Goal: Task Accomplishment & Management: Manage account settings

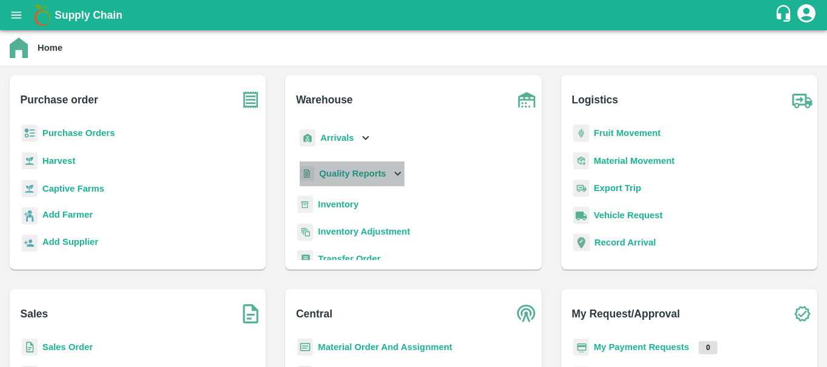
click at [343, 171] on b "Quality Reports" at bounding box center [352, 174] width 67 height 10
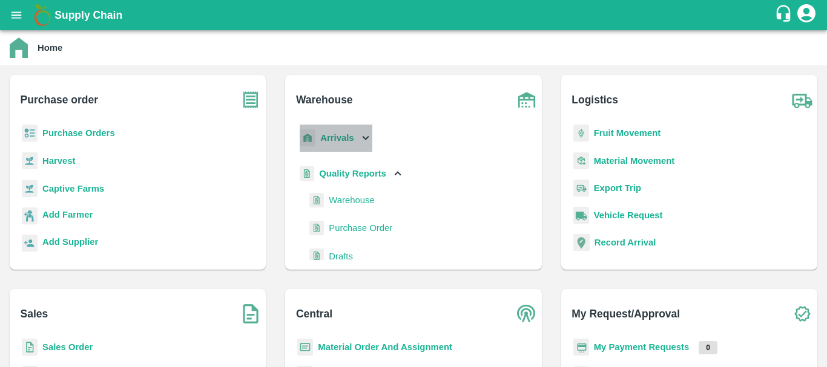
click at [341, 143] on p "Arrivals" at bounding box center [336, 137] width 33 height 13
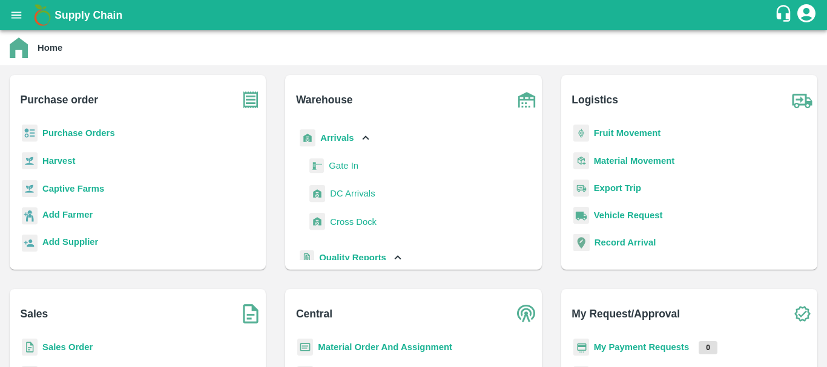
click at [343, 203] on li "DC Arrivals" at bounding box center [342, 194] width 70 height 28
click at [343, 201] on link "DC Arrivals" at bounding box center [352, 194] width 45 height 18
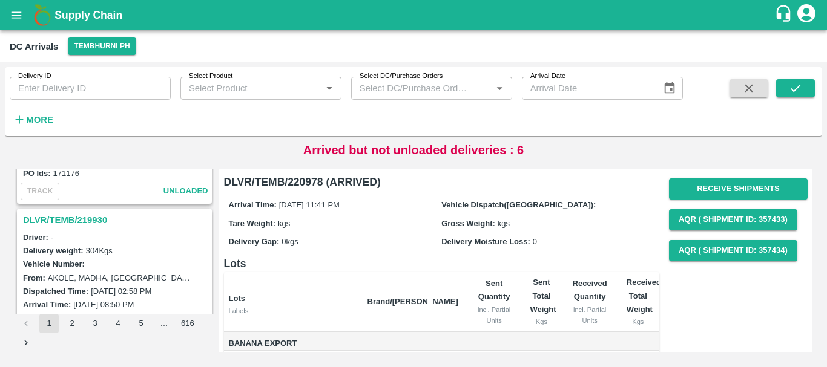
scroll to position [3593, 0]
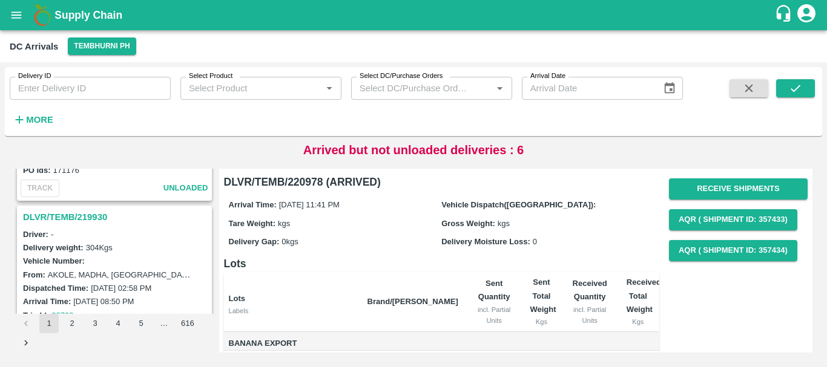
click at [74, 212] on h3 "DLVR/TEMB/219930" at bounding box center [116, 217] width 186 height 16
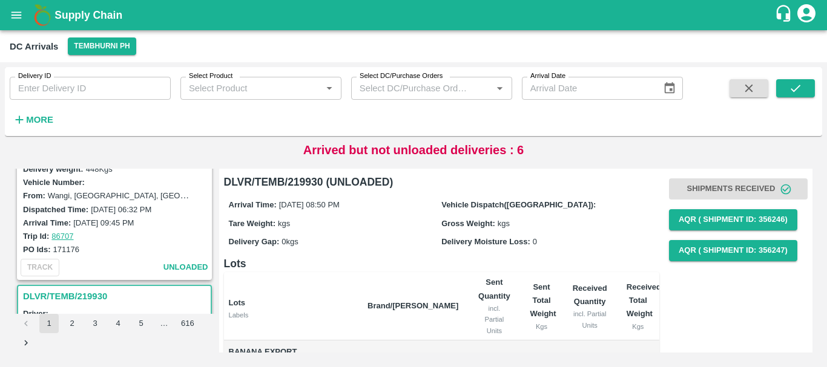
scroll to position [3409, 0]
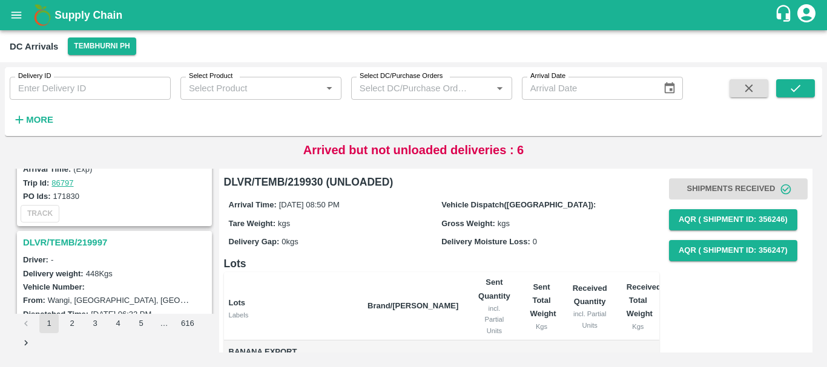
click at [66, 237] on h3 "DLVR/TEMB/219997" at bounding box center [116, 243] width 186 height 16
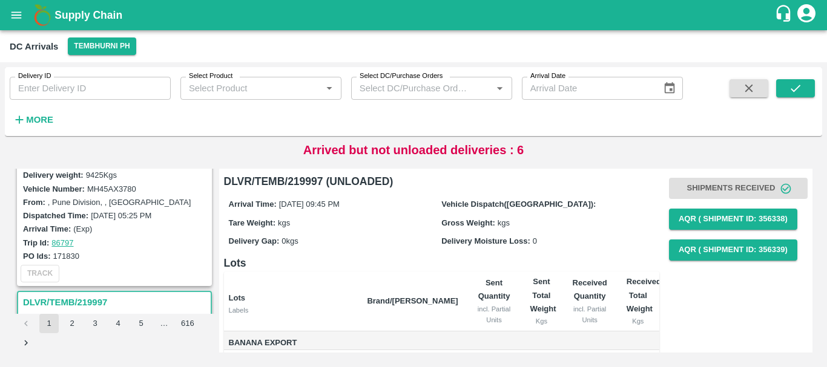
scroll to position [3280, 0]
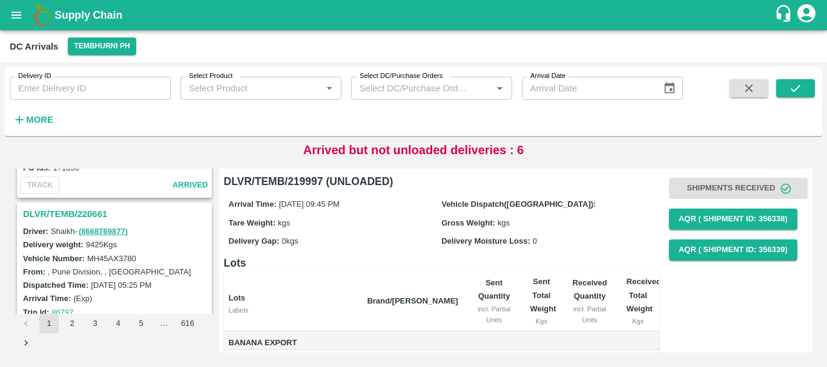
click at [71, 171] on label "171830" at bounding box center [66, 167] width 26 height 9
click at [76, 208] on h3 "DLVR/TEMB/220661" at bounding box center [116, 214] width 186 height 16
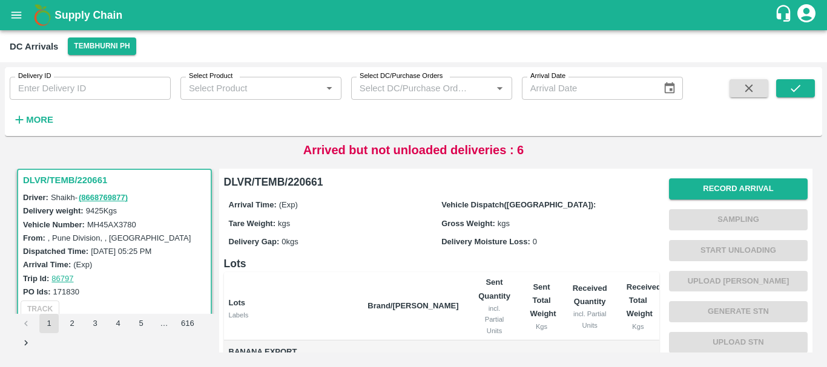
scroll to position [240, 0]
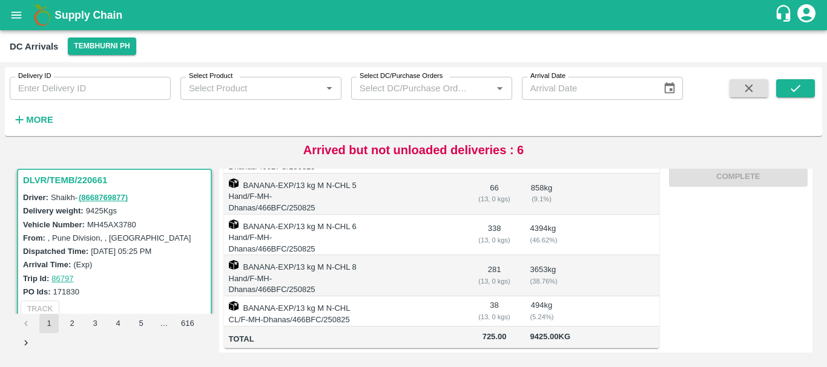
drag, startPoint x: 517, startPoint y: 272, endPoint x: 401, endPoint y: 244, distance: 118.9
click at [401, 255] on td at bounding box center [413, 275] width 110 height 41
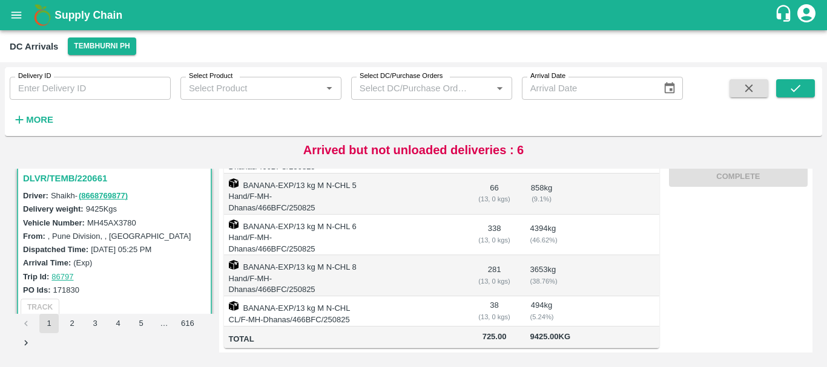
click at [74, 214] on div "Delivery weight: 9425 Kgs" at bounding box center [116, 208] width 186 height 13
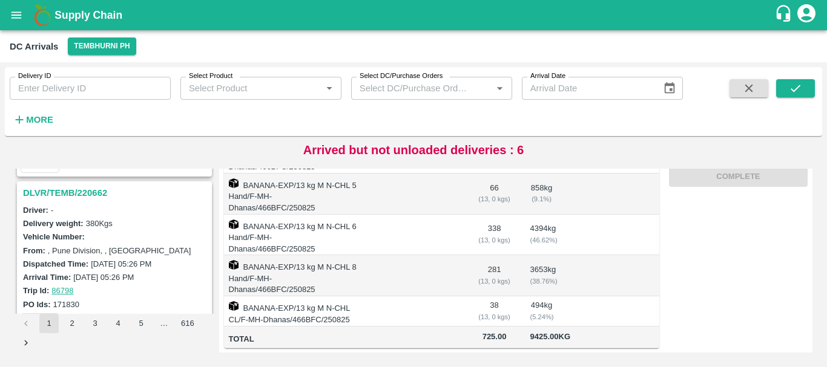
scroll to position [3143, 0]
click at [78, 188] on h3 "DLVR/TEMB/220662" at bounding box center [116, 194] width 186 height 16
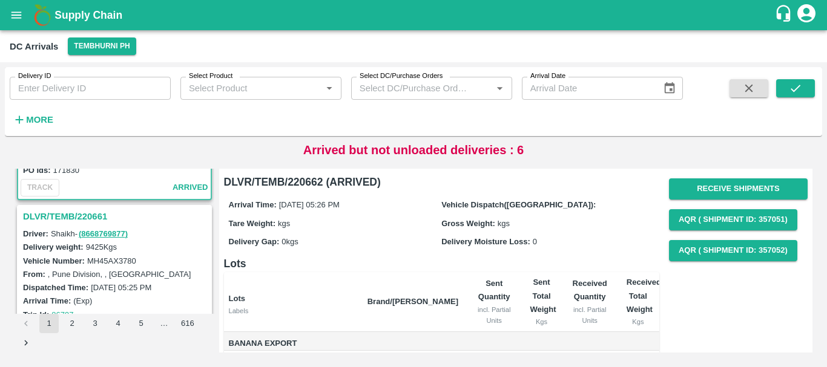
scroll to position [3274, 0]
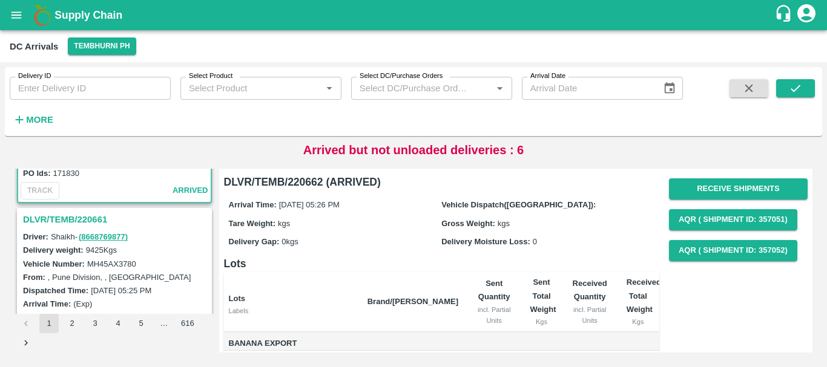
click at [86, 215] on h3 "DLVR/TEMB/220661" at bounding box center [116, 220] width 186 height 16
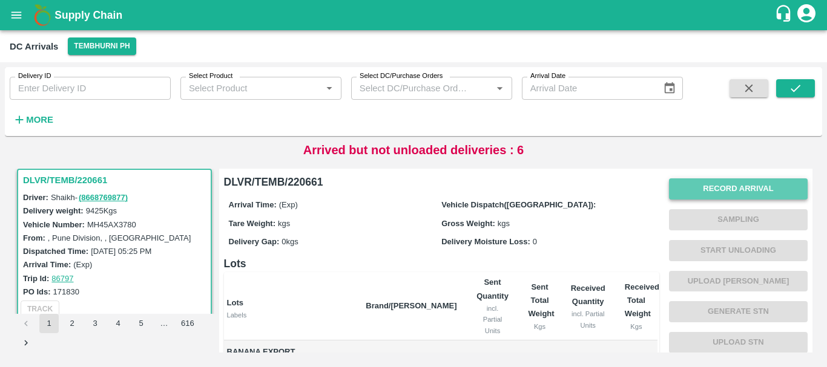
click at [703, 186] on button "Record Arrival" at bounding box center [738, 189] width 139 height 21
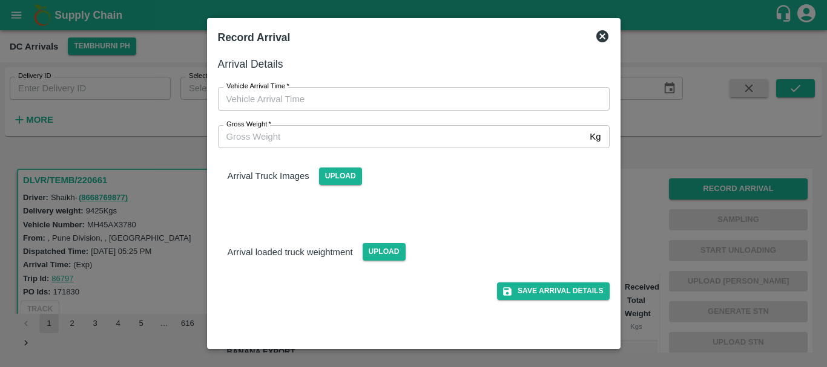
type input "DD/MM/YYYY hh:mm aa"
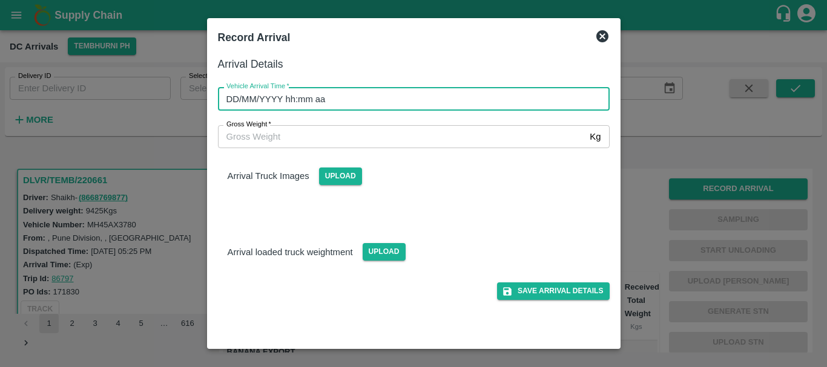
click at [534, 100] on input "DD/MM/YYYY hh:mm aa" at bounding box center [409, 98] width 383 height 23
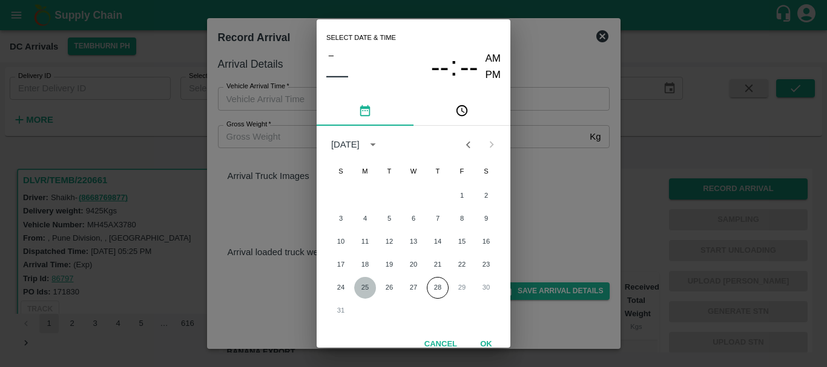
click at [361, 288] on button "25" at bounding box center [365, 288] width 22 height 22
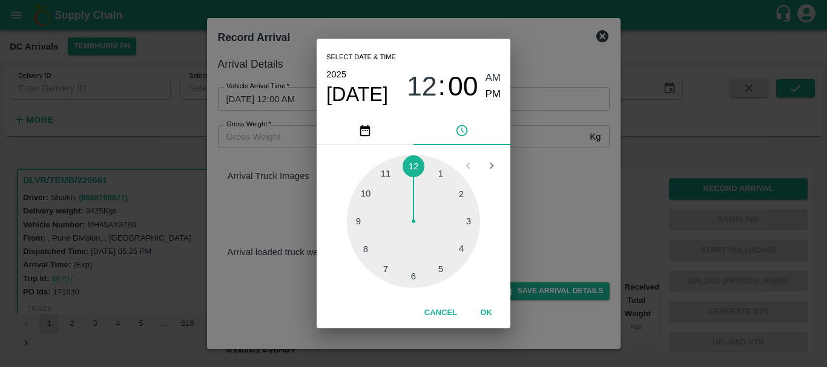
click at [464, 218] on div at bounding box center [413, 221] width 133 height 133
click at [386, 268] on div at bounding box center [413, 221] width 133 height 133
click at [411, 163] on div at bounding box center [413, 221] width 133 height 133
click at [496, 96] on span "PM" at bounding box center [493, 95] width 16 height 16
type input "[DATE] 03:00 PM"
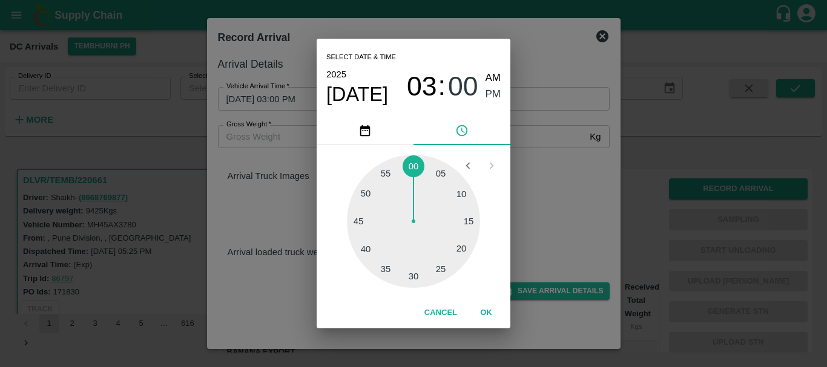
click at [544, 166] on div "Select date & time [DATE] 03 : 00 AM PM 05 10 15 20 25 30 35 40 45 50 55 00 Can…" at bounding box center [413, 183] width 827 height 367
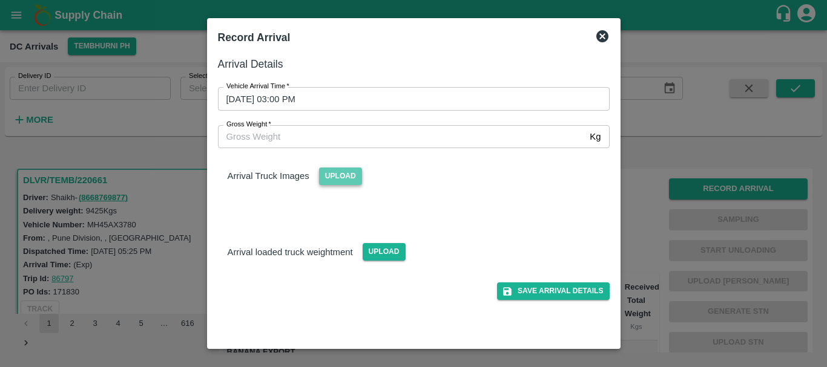
click at [340, 173] on span "Upload" at bounding box center [340, 177] width 43 height 18
click at [0, 0] on input "Upload" at bounding box center [0, 0] width 0 height 0
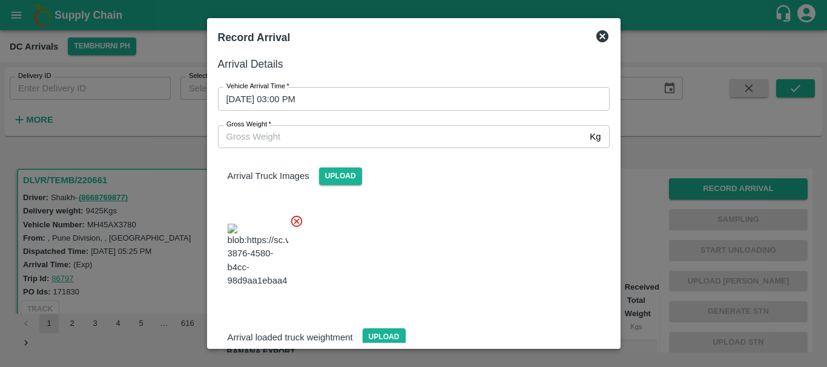
scroll to position [29, 0]
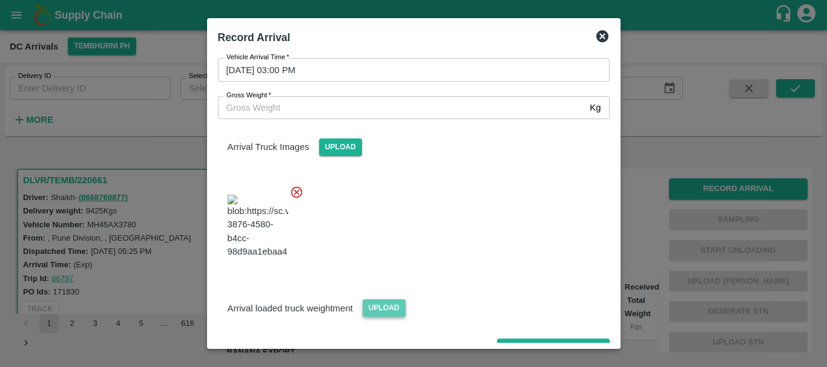
click at [378, 300] on span "Upload" at bounding box center [384, 309] width 43 height 18
click at [0, 0] on input "Upload" at bounding box center [0, 0] width 0 height 0
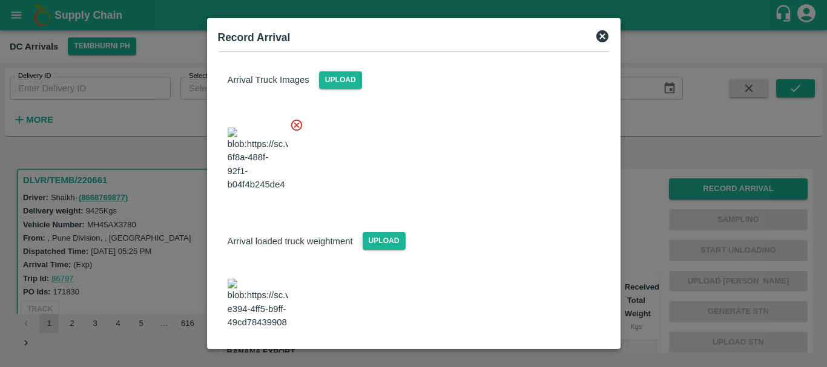
click at [260, 291] on img at bounding box center [258, 304] width 61 height 50
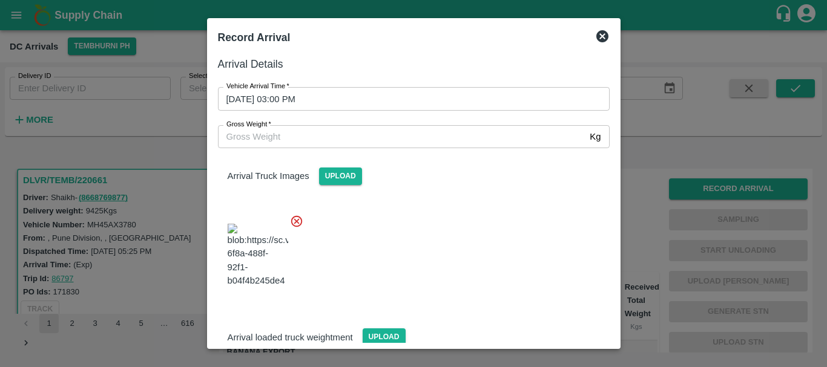
click at [249, 136] on input "Gross Weight   *" at bounding box center [401, 136] width 367 height 23
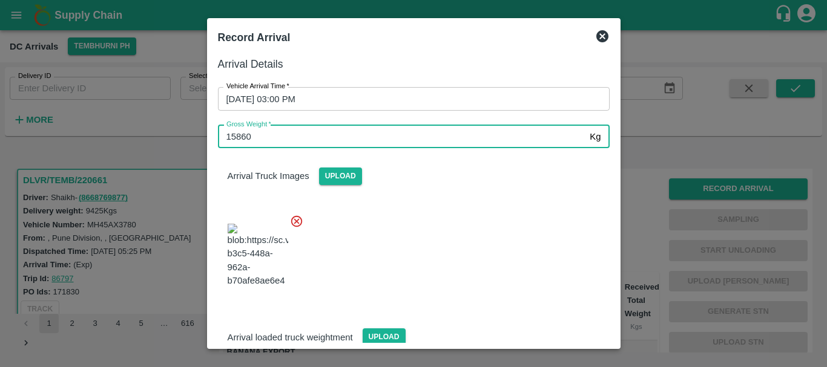
type input "15860"
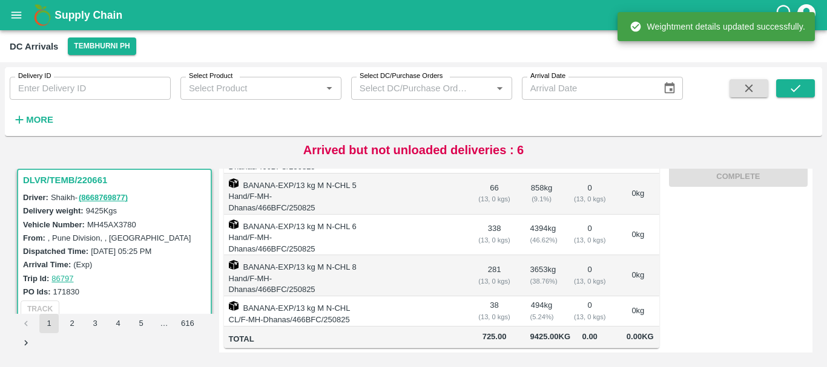
scroll to position [0, 0]
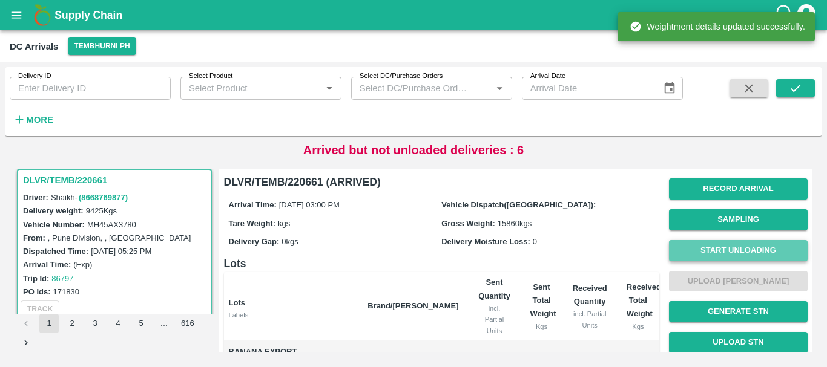
click at [712, 256] on button "Start Unloading" at bounding box center [738, 250] width 139 height 21
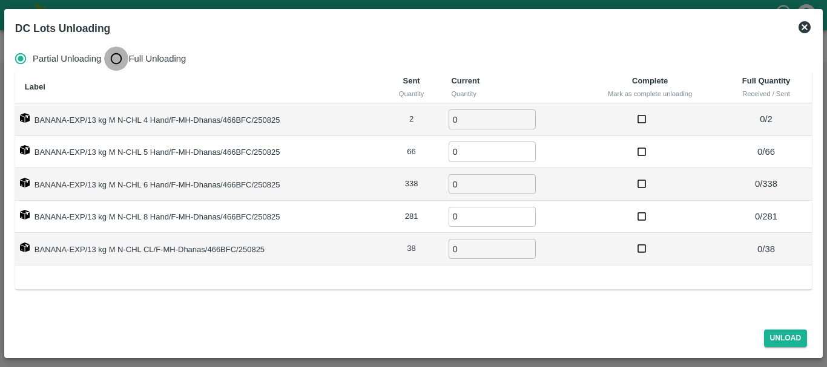
click at [110, 63] on input "Full Unloading" at bounding box center [116, 59] width 24 height 24
radio input "true"
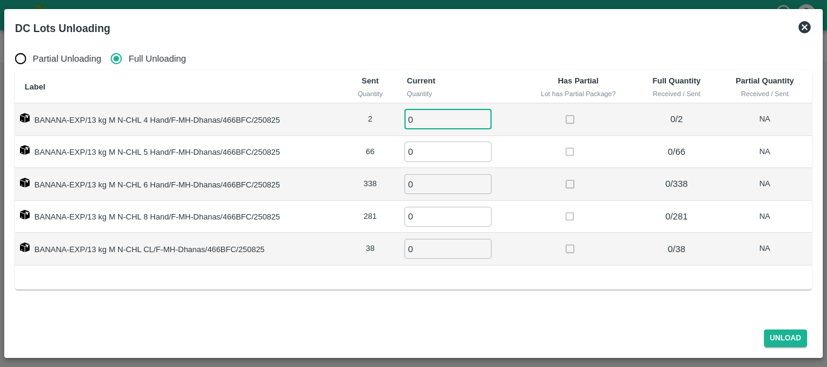
click at [466, 127] on input "0" at bounding box center [447, 120] width 87 height 20
type input "02"
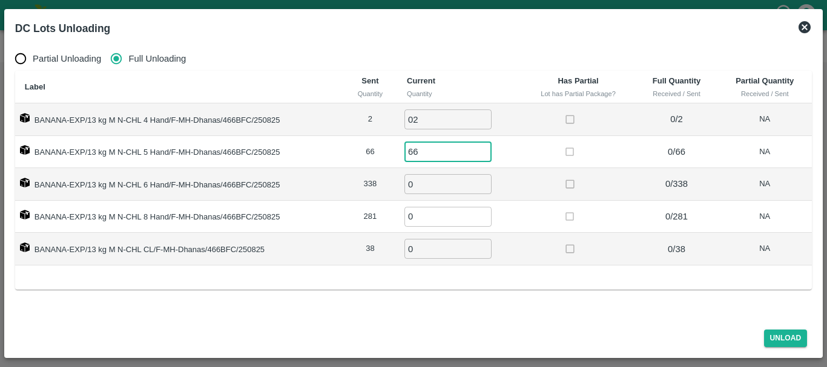
type input "66"
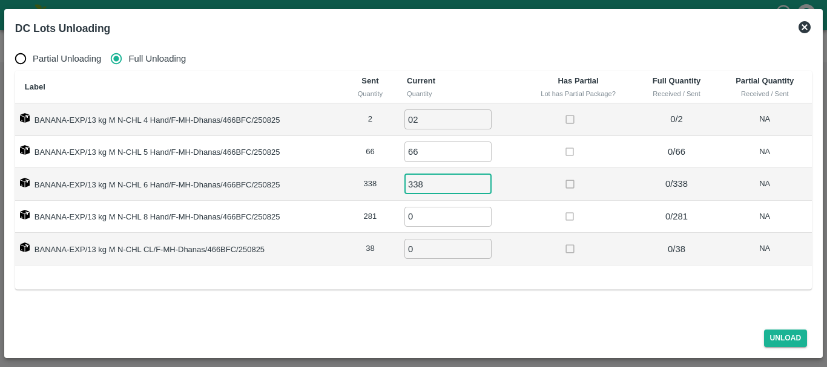
type input "338"
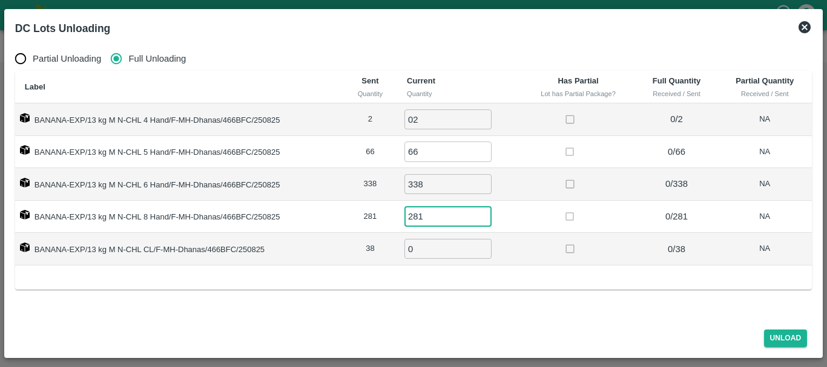
type input "281"
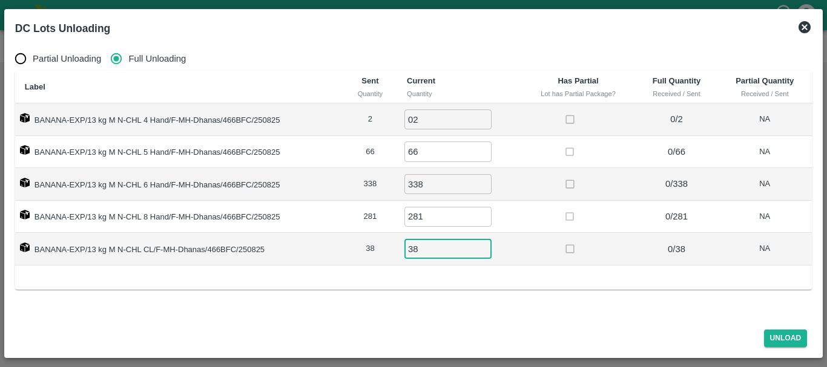
type input "38"
click at [782, 334] on button "Unload" at bounding box center [786, 339] width 44 height 18
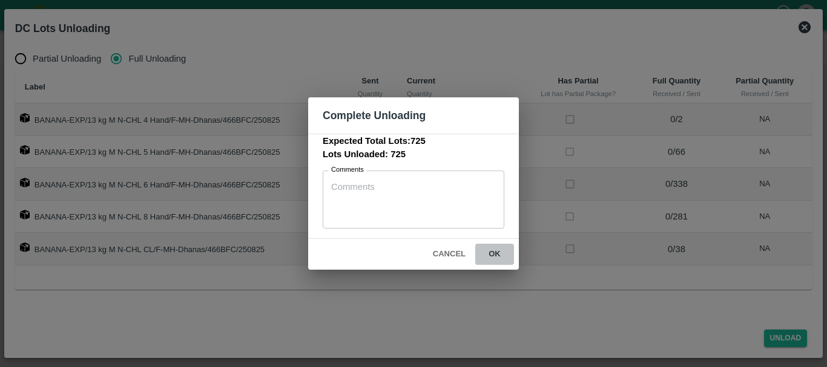
click at [495, 263] on button "ok" at bounding box center [494, 254] width 39 height 21
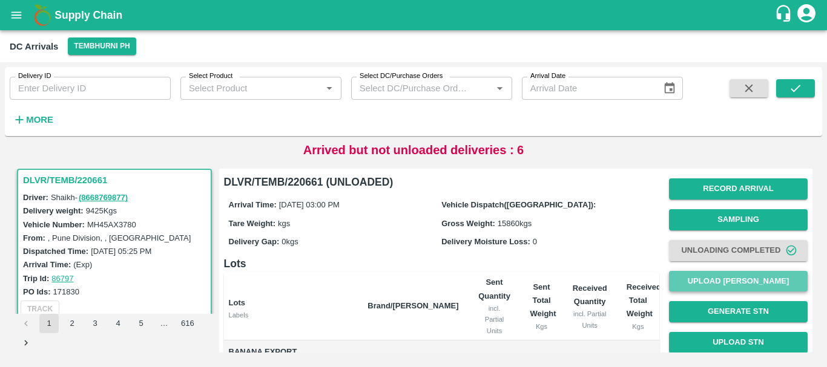
click at [711, 278] on button "Upload [PERSON_NAME]" at bounding box center [738, 281] width 139 height 21
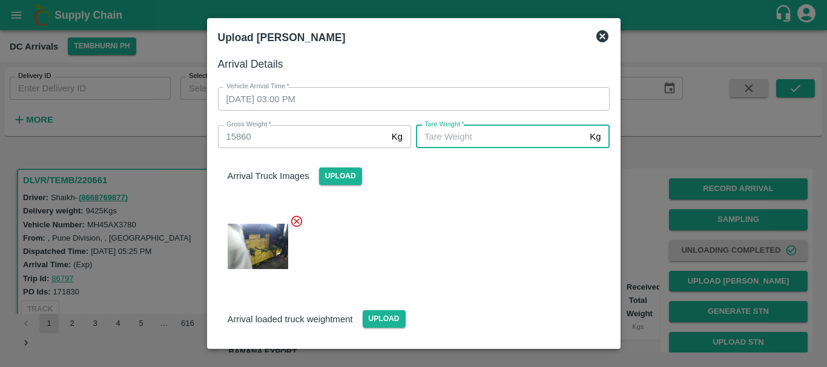
click at [494, 140] on input "[PERSON_NAME]   *" at bounding box center [500, 136] width 169 height 23
type input "5660"
click at [480, 217] on div at bounding box center [408, 243] width 401 height 77
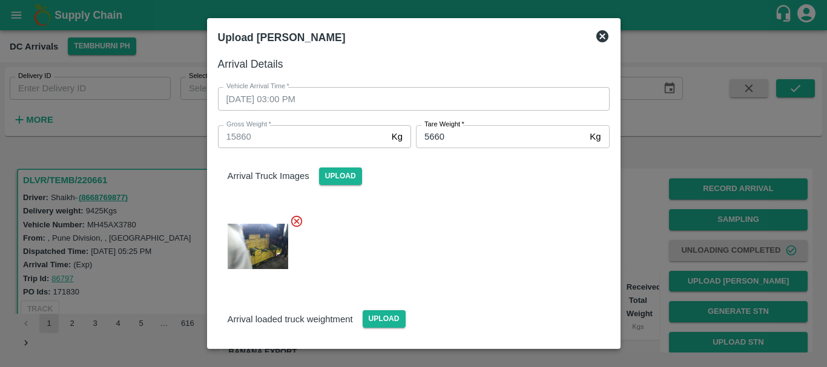
scroll to position [96, 0]
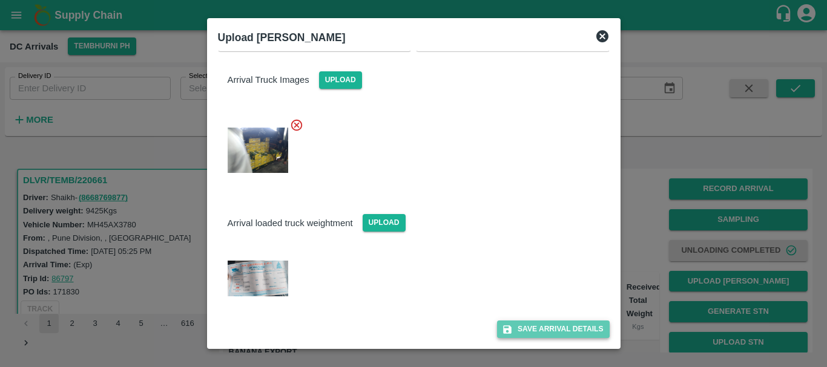
click at [544, 322] on button "Save Arrival Details" at bounding box center [553, 330] width 112 height 18
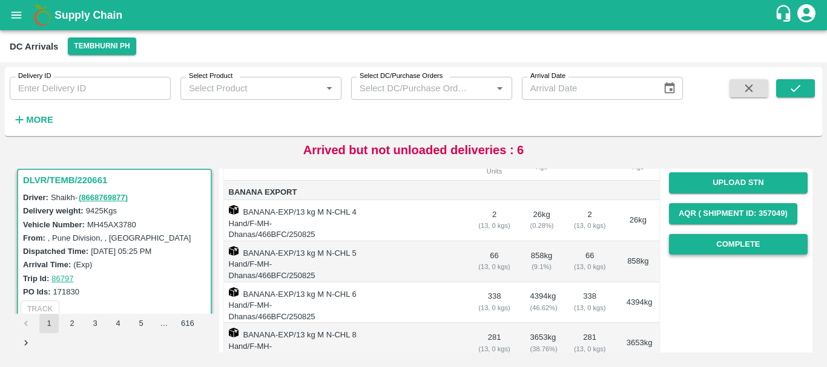
scroll to position [159, 0]
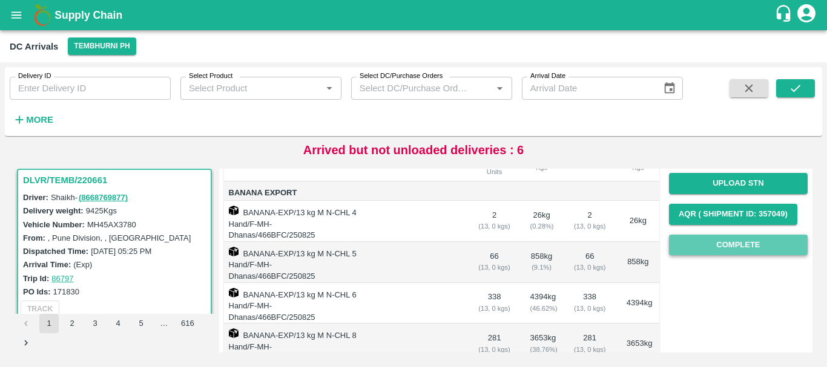
click at [737, 245] on button "Complete" at bounding box center [738, 245] width 139 height 21
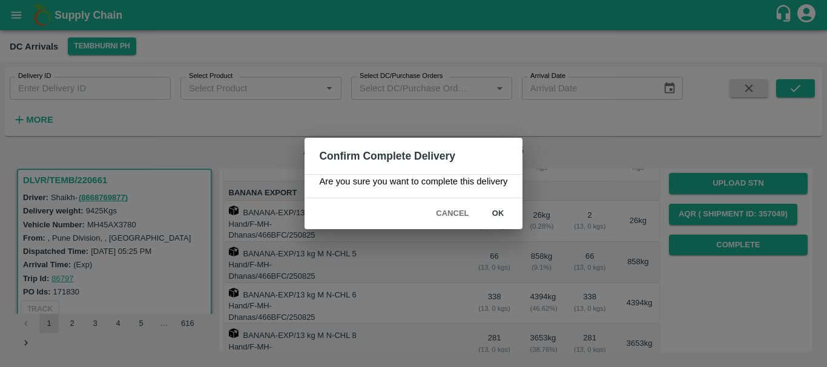
click at [498, 218] on button "ok" at bounding box center [498, 213] width 39 height 21
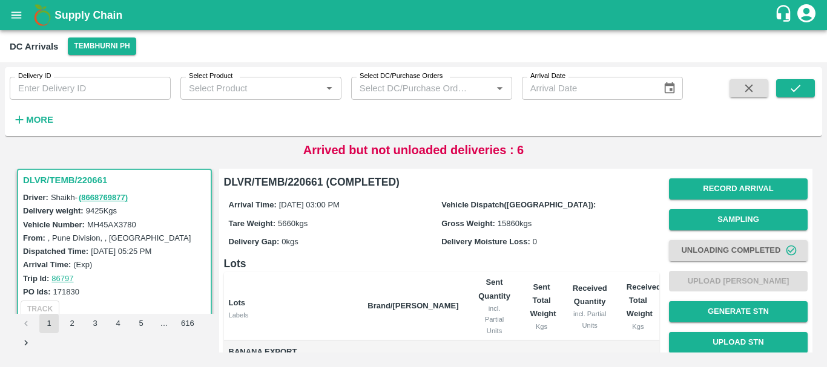
scroll to position [240, 0]
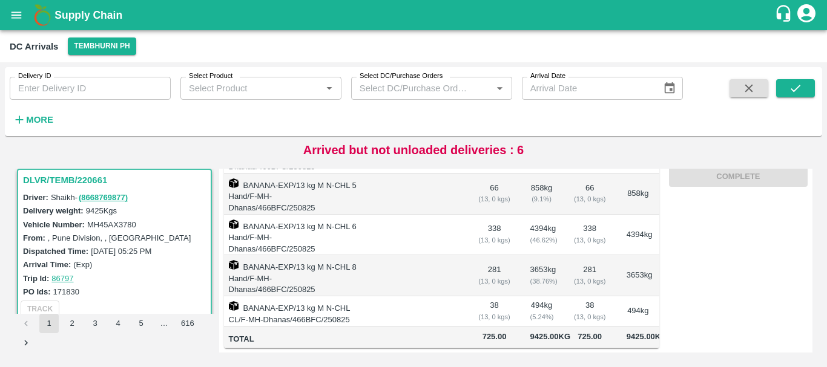
click at [495, 297] on td "38 ( 13, 0 kgs)" at bounding box center [494, 312] width 52 height 30
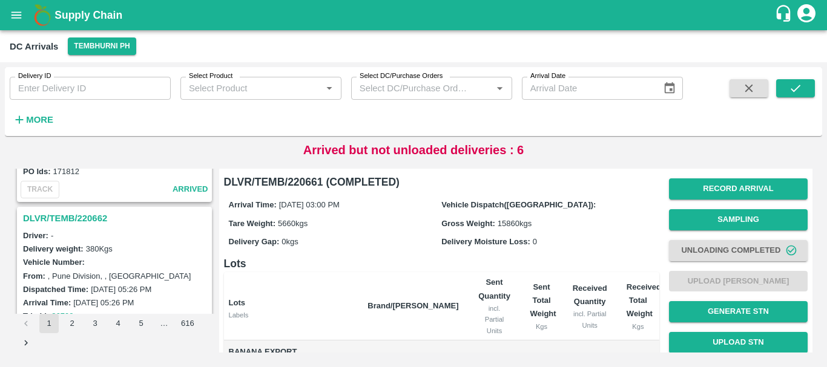
scroll to position [3117, 0]
click at [78, 214] on h3 "DLVR/TEMB/220662" at bounding box center [116, 219] width 186 height 16
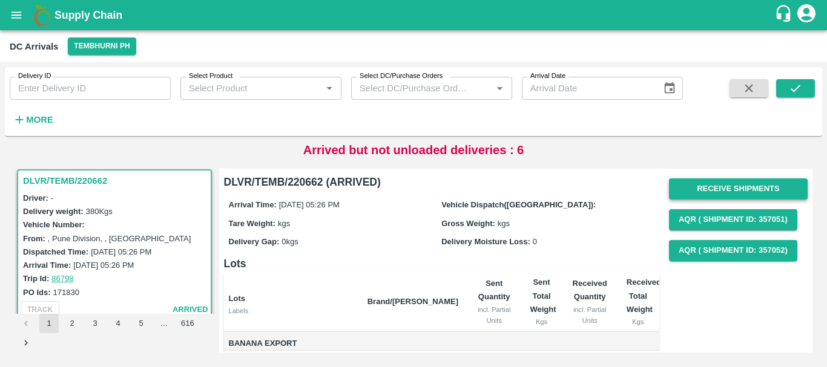
click at [718, 186] on button "Receive Shipments" at bounding box center [738, 189] width 139 height 21
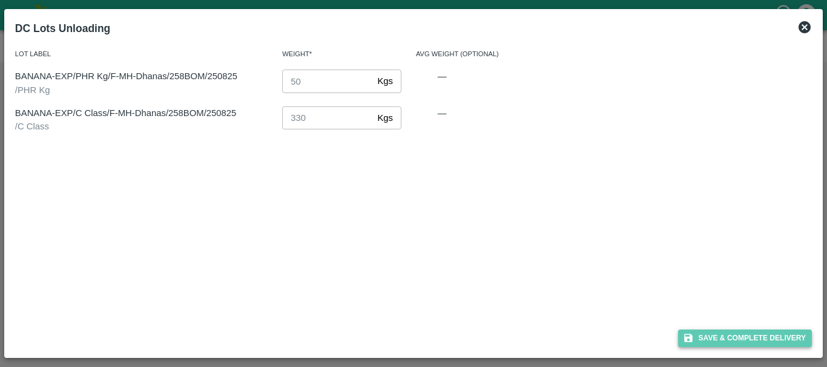
click at [721, 337] on button "Save & Complete Delivery" at bounding box center [745, 339] width 134 height 18
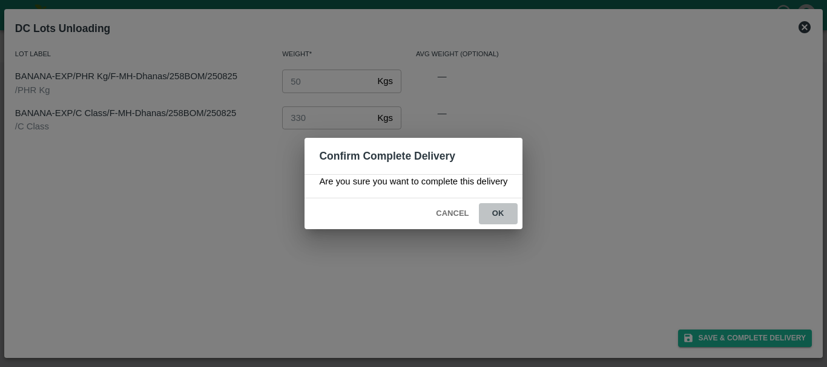
click at [489, 209] on button "ok" at bounding box center [498, 213] width 39 height 21
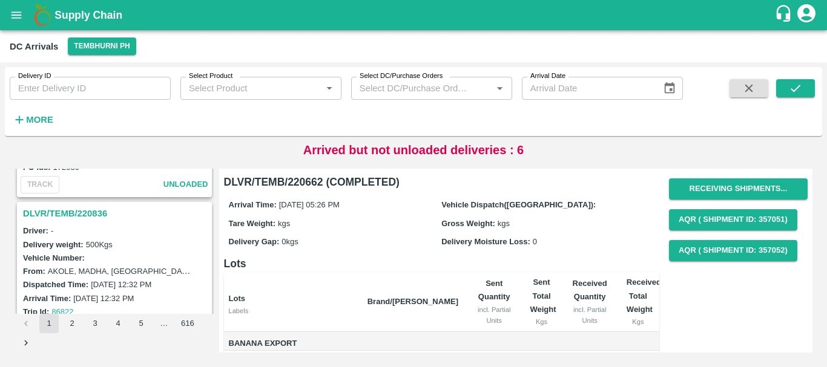
scroll to position [2963, 0]
drag, startPoint x: 83, startPoint y: 205, endPoint x: 85, endPoint y: 212, distance: 8.1
click at [85, 212] on div "DLVR/TEMB/220836" at bounding box center [114, 214] width 192 height 21
click at [85, 212] on h3 "DLVR/TEMB/220836" at bounding box center [116, 214] width 186 height 16
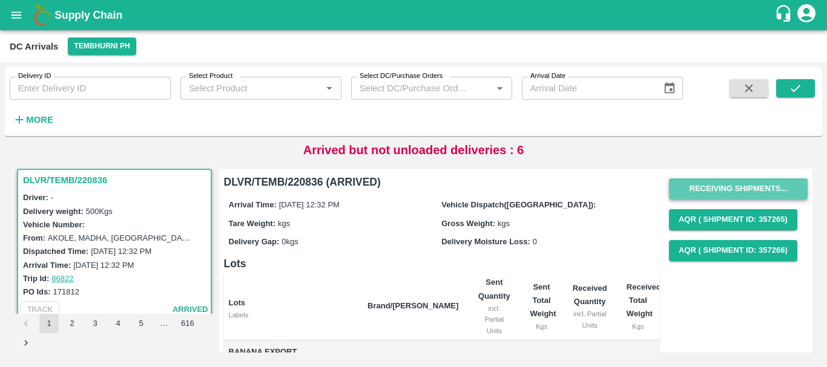
click at [700, 186] on button "Receiving Shipments..." at bounding box center [738, 189] width 139 height 21
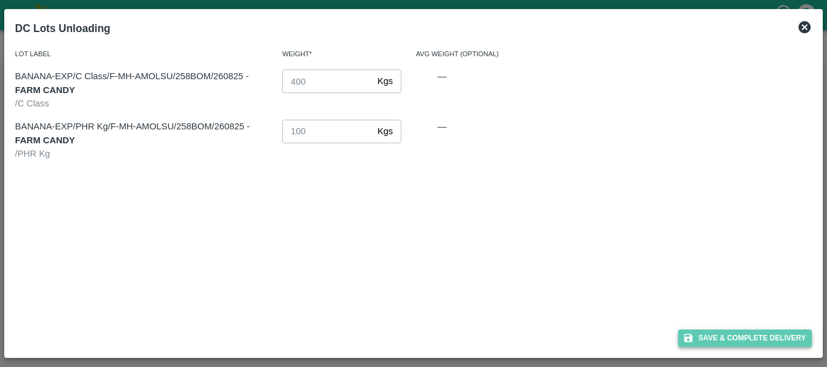
click at [706, 333] on button "Save & Complete Delivery" at bounding box center [745, 339] width 134 height 18
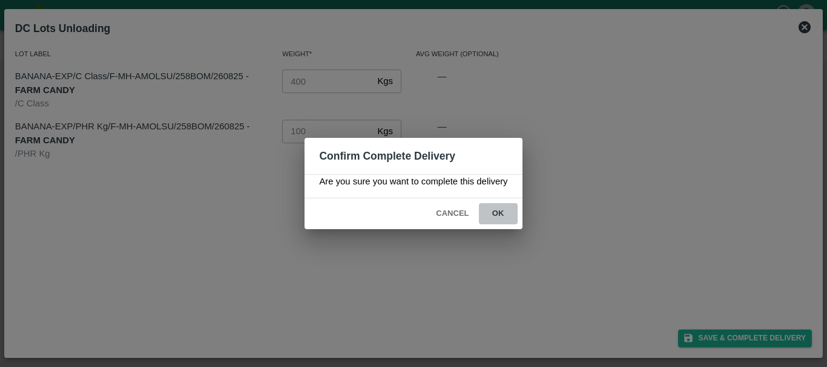
click at [504, 209] on button "ok" at bounding box center [498, 213] width 39 height 21
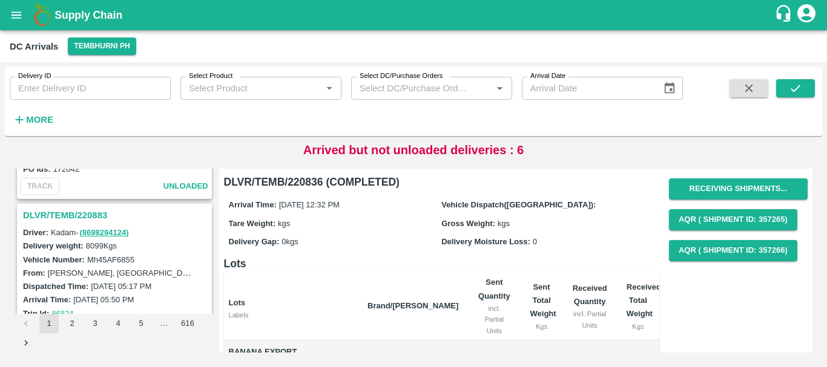
click at [85, 215] on h3 "DLVR/TEMB/220883" at bounding box center [116, 216] width 186 height 16
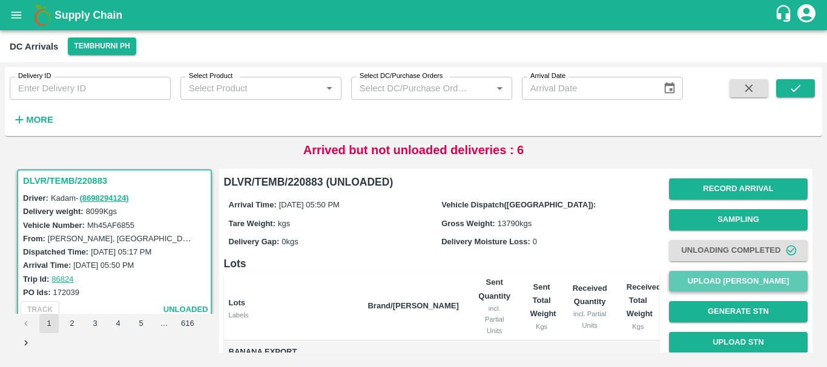
click at [709, 279] on button "Upload [PERSON_NAME]" at bounding box center [738, 281] width 139 height 21
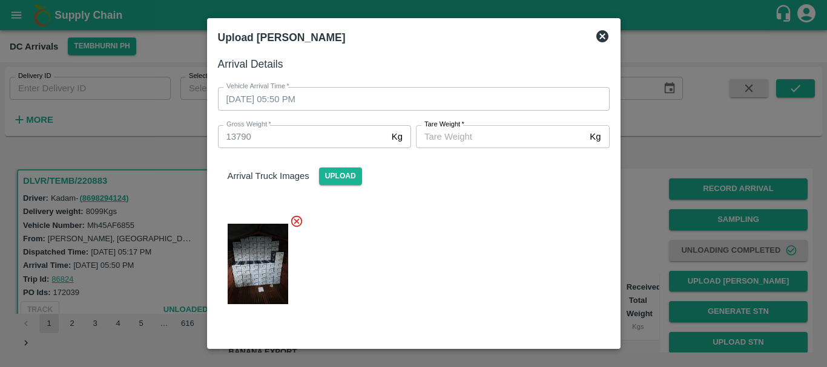
scroll to position [142, 0]
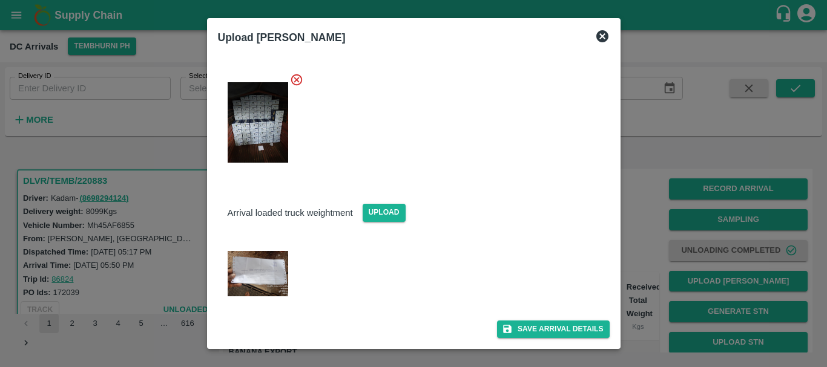
click at [262, 262] on img at bounding box center [258, 273] width 61 height 45
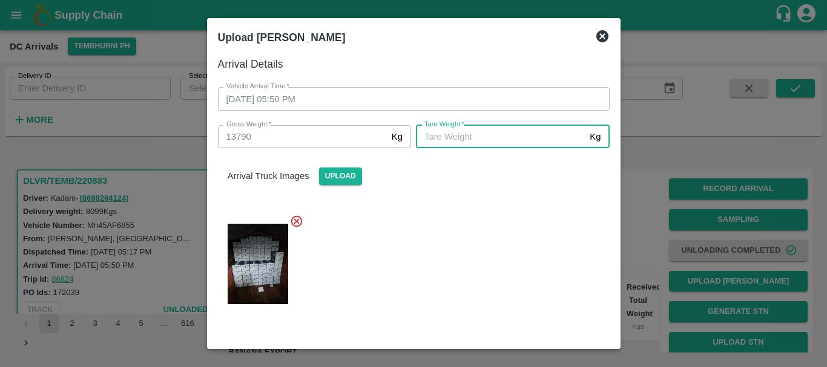
click at [452, 143] on input "[PERSON_NAME]   *" at bounding box center [500, 136] width 169 height 23
type input "4840"
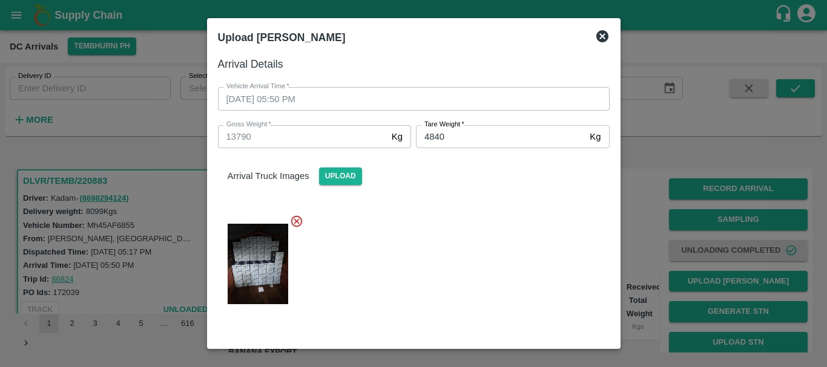
click at [473, 206] on div at bounding box center [408, 261] width 401 height 112
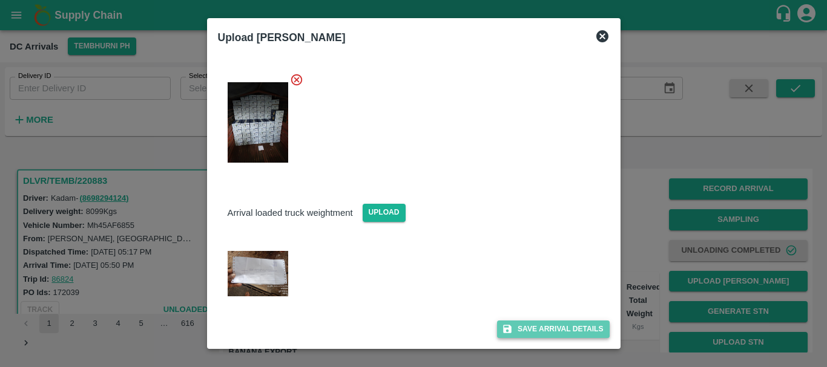
click at [542, 327] on button "Save Arrival Details" at bounding box center [553, 330] width 112 height 18
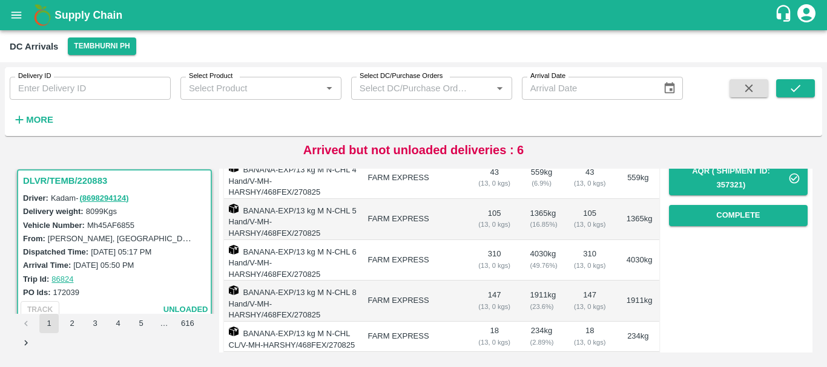
scroll to position [195, 0]
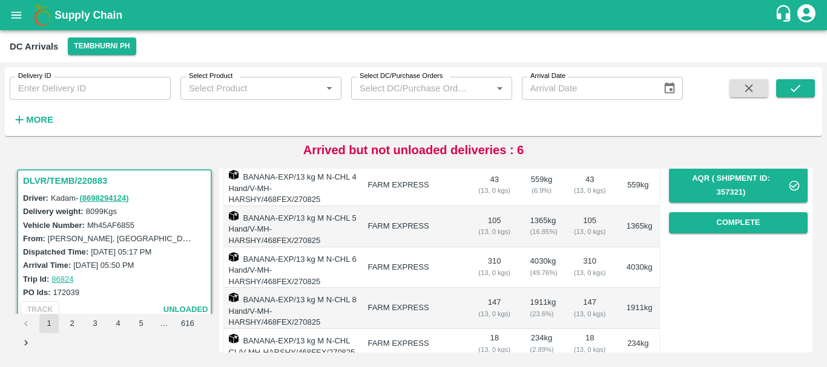
click at [706, 239] on div "Record Arrival Sampling Unloading Completed Upload Tare Weight Generate STN Upl…" at bounding box center [733, 175] width 148 height 412
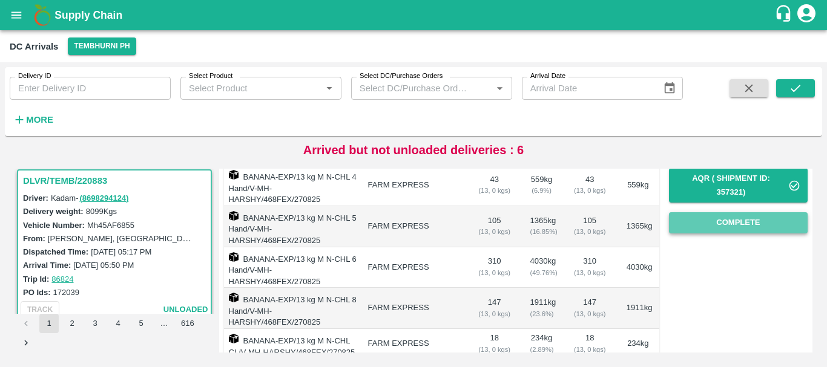
click at [699, 226] on button "Complete" at bounding box center [738, 222] width 139 height 21
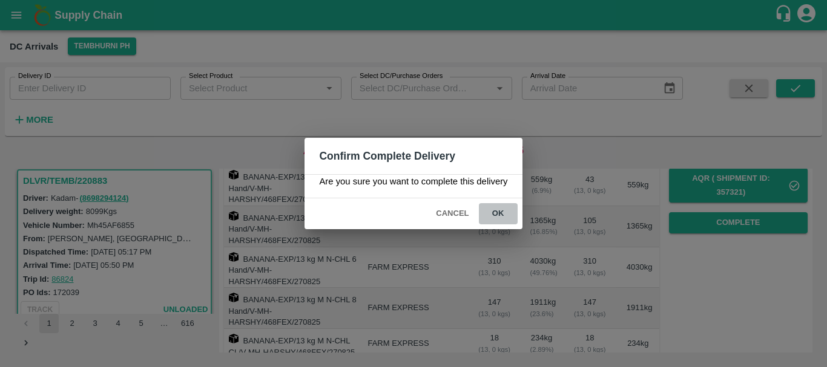
click at [497, 210] on button "ok" at bounding box center [498, 213] width 39 height 21
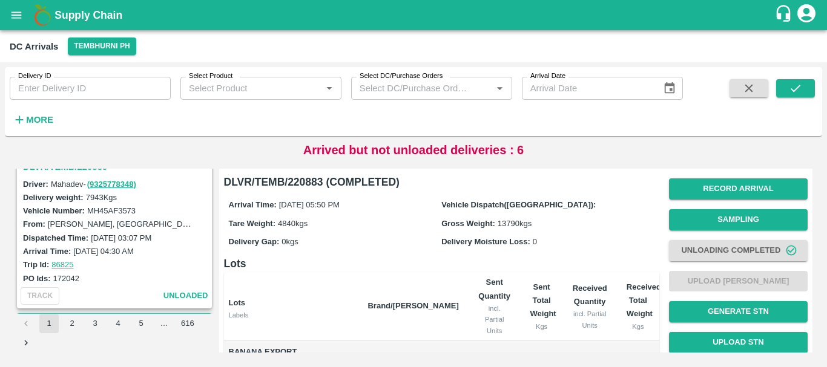
scroll to position [2651, 0]
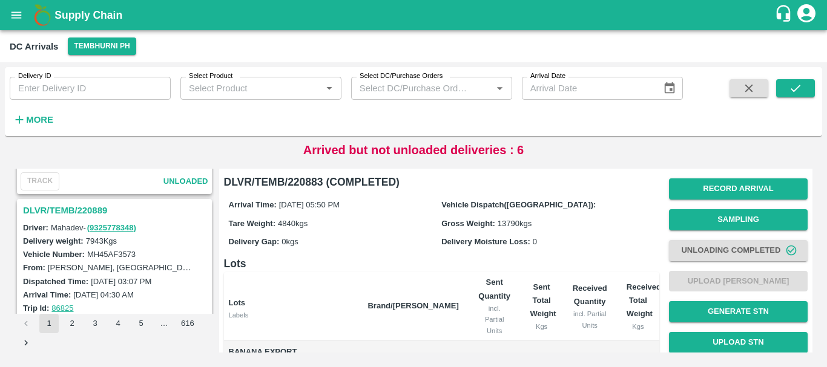
click at [81, 206] on h3 "DLVR/TEMB/220889" at bounding box center [116, 211] width 186 height 16
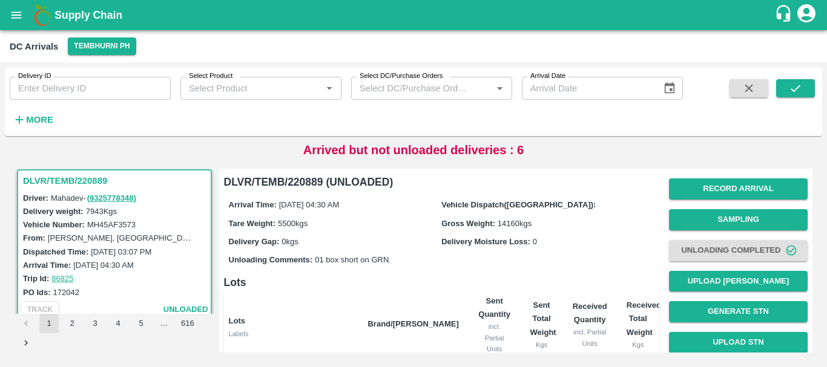
scroll to position [269, 0]
click at [702, 278] on button "Upload [PERSON_NAME]" at bounding box center [738, 281] width 139 height 21
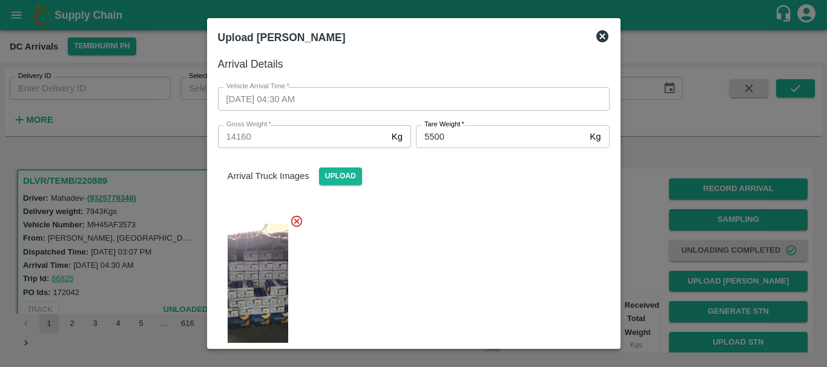
scroll to position [119, 0]
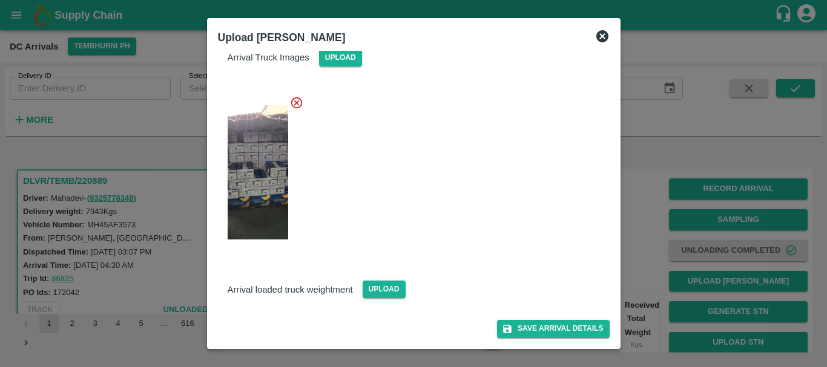
click at [647, 208] on div at bounding box center [413, 183] width 827 height 367
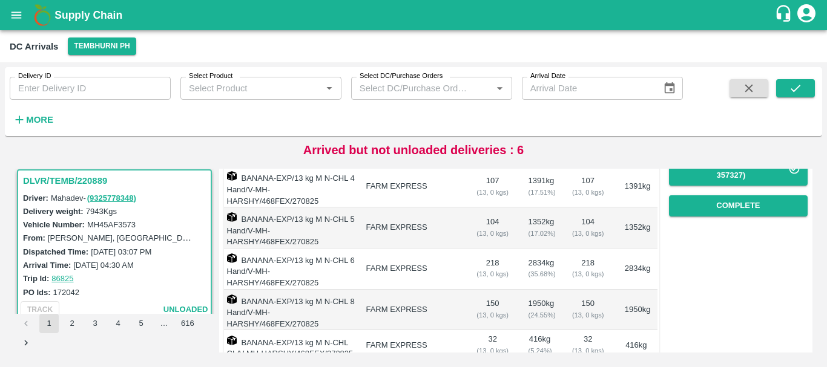
scroll to position [269, 0]
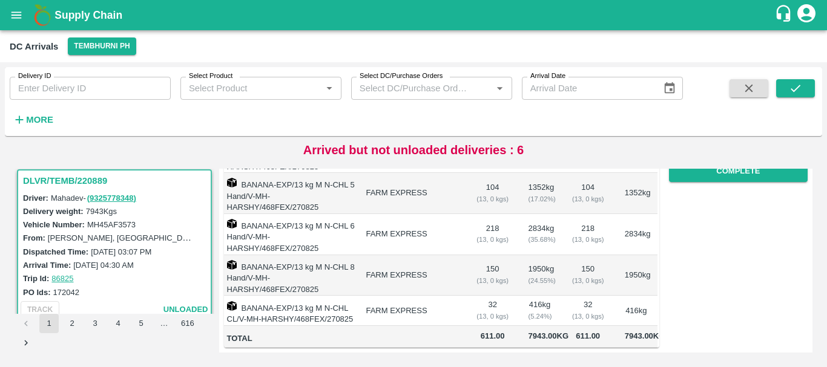
click at [467, 296] on td "32 ( 13, 0 kgs)" at bounding box center [493, 311] width 52 height 30
click at [467, 214] on td "218 ( 13, 0 kgs)" at bounding box center [493, 234] width 52 height 41
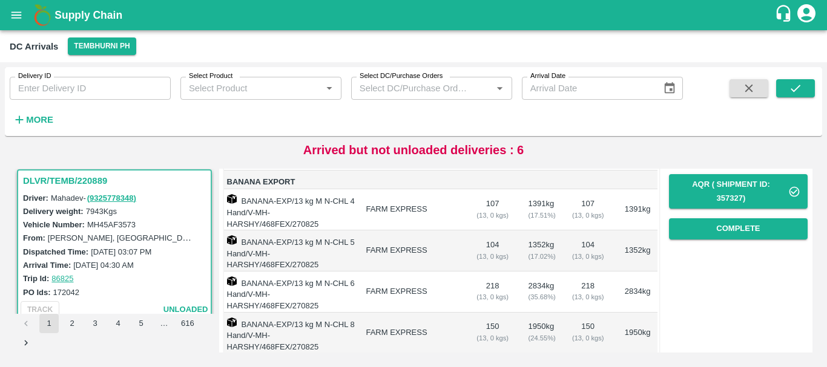
scroll to position [187, 0]
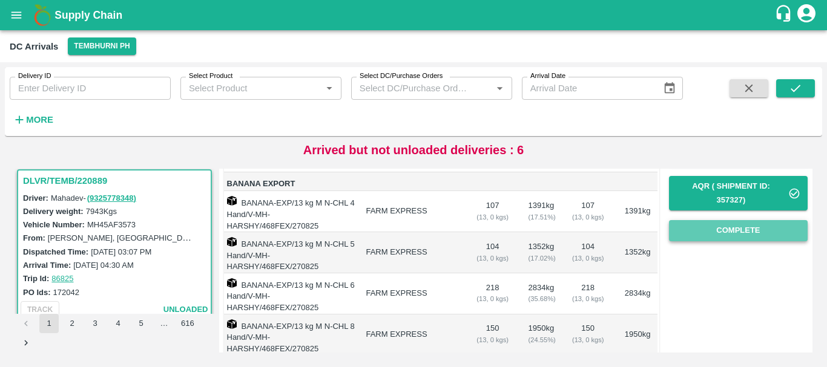
click at [700, 231] on button "Complete" at bounding box center [738, 230] width 139 height 21
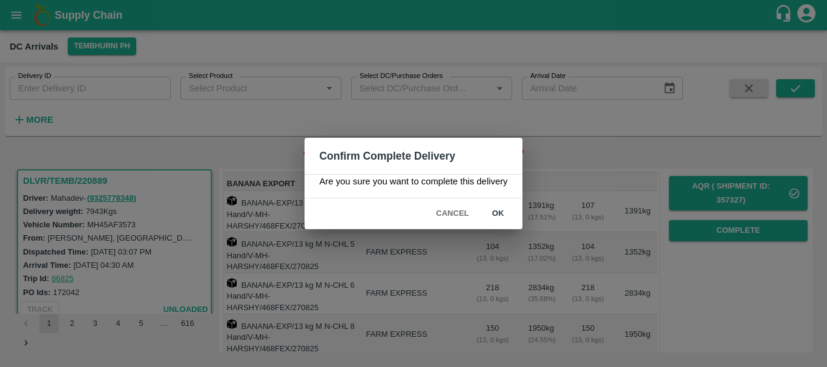
click at [496, 219] on button "ok" at bounding box center [498, 213] width 39 height 21
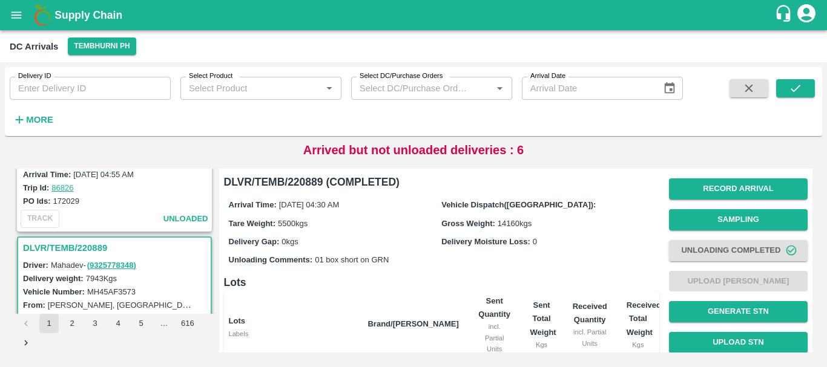
scroll to position [2504, 0]
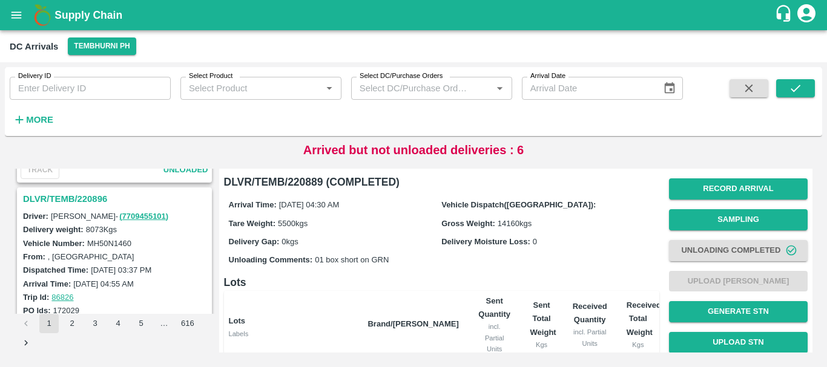
click at [87, 200] on h3 "DLVR/TEMB/220896" at bounding box center [116, 199] width 186 height 16
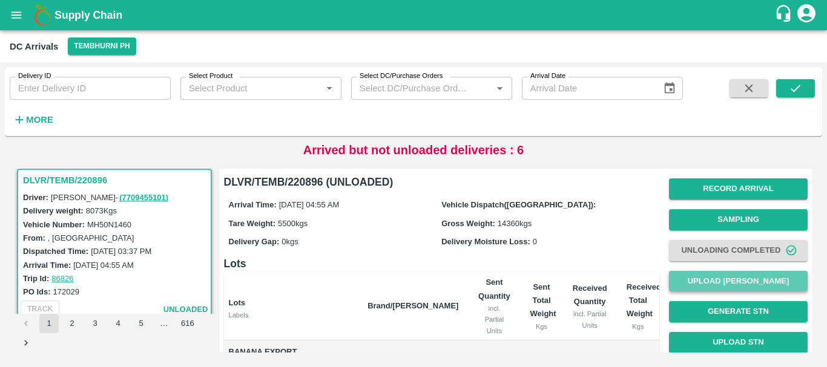
click at [689, 285] on button "Upload [PERSON_NAME]" at bounding box center [738, 281] width 139 height 21
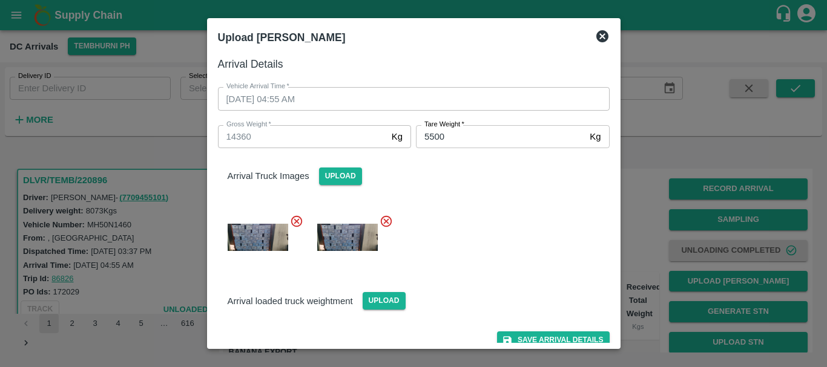
scroll to position [11, 0]
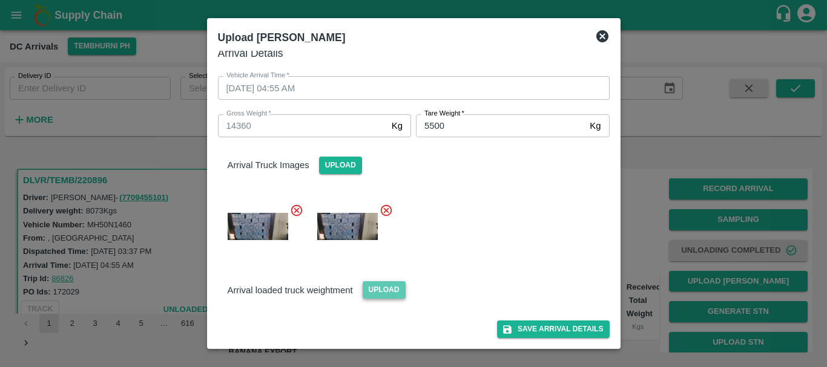
click at [369, 289] on span "Upload" at bounding box center [384, 290] width 43 height 18
click at [0, 0] on input "Upload" at bounding box center [0, 0] width 0 height 0
click at [602, 34] on icon at bounding box center [602, 36] width 12 height 12
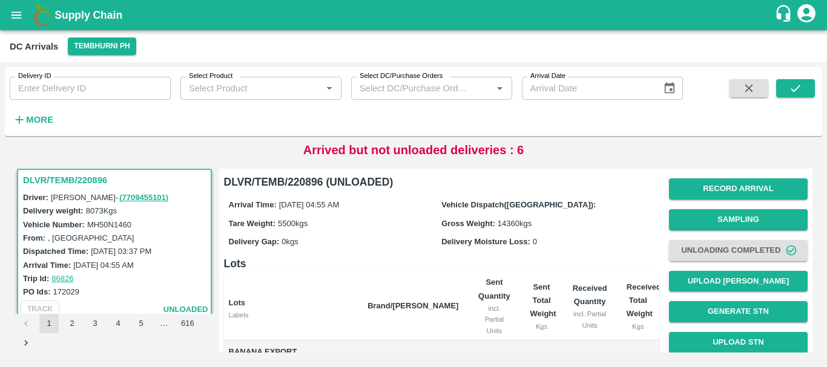
scroll to position [251, 0]
